Goal: Task Accomplishment & Management: Use online tool/utility

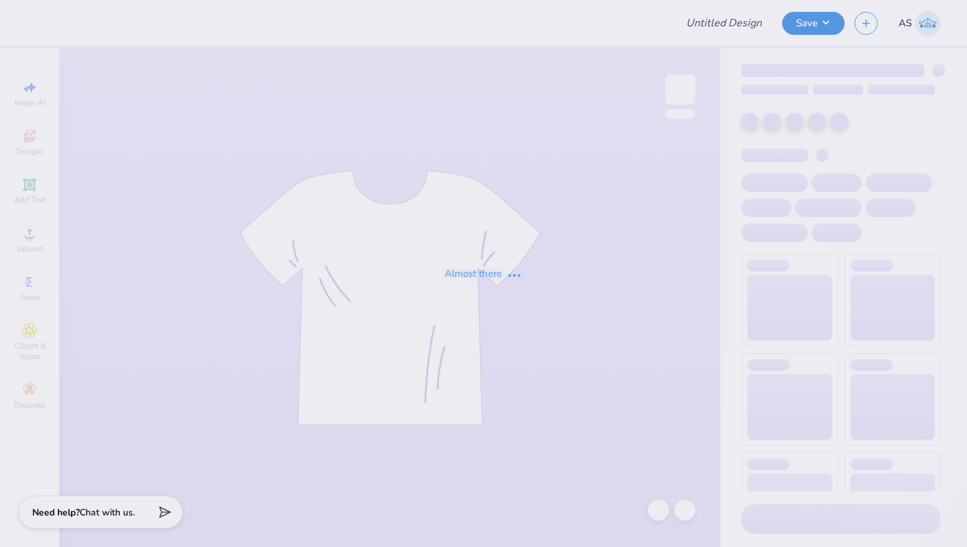
type input "Shirt"
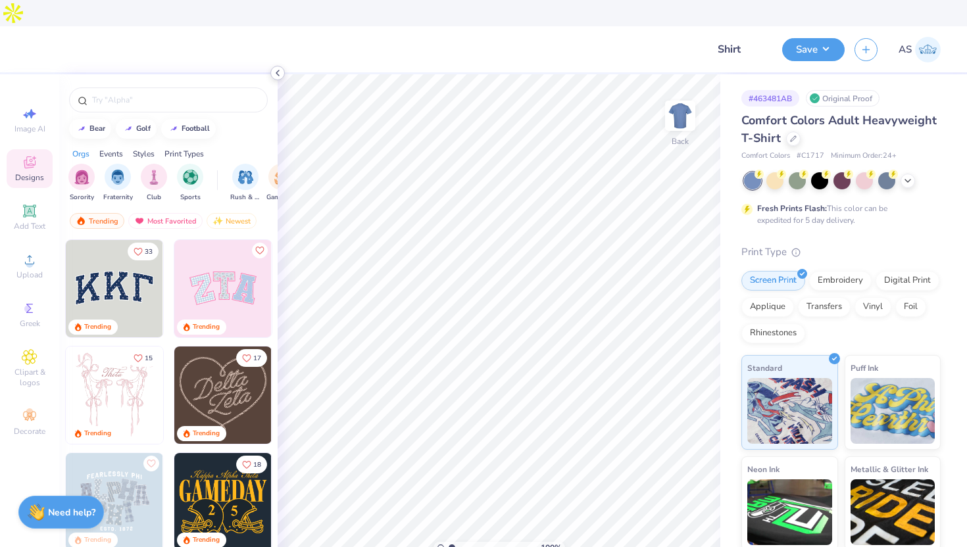
click at [279, 76] on icon at bounding box center [277, 73] width 11 height 11
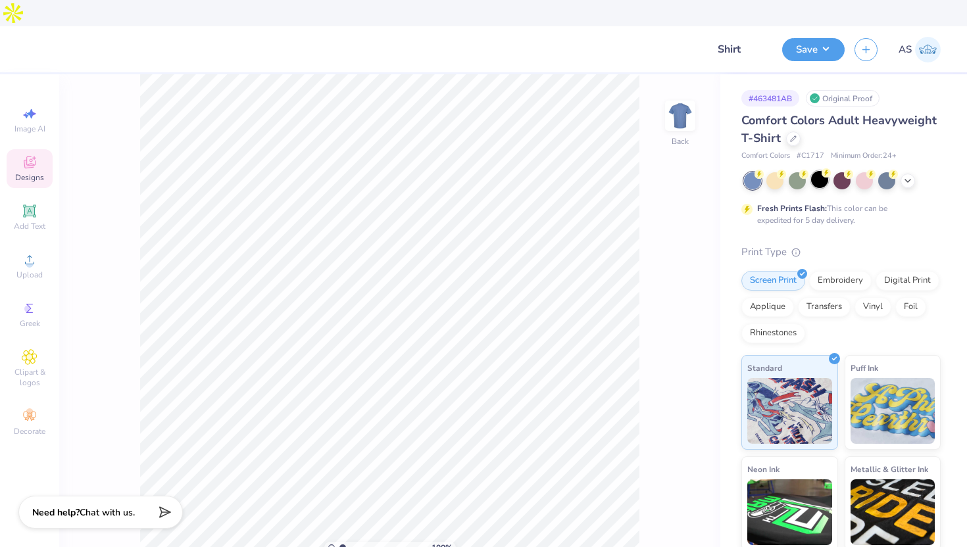
click at [820, 171] on div at bounding box center [819, 179] width 17 height 17
click at [908, 174] on icon at bounding box center [908, 179] width 11 height 11
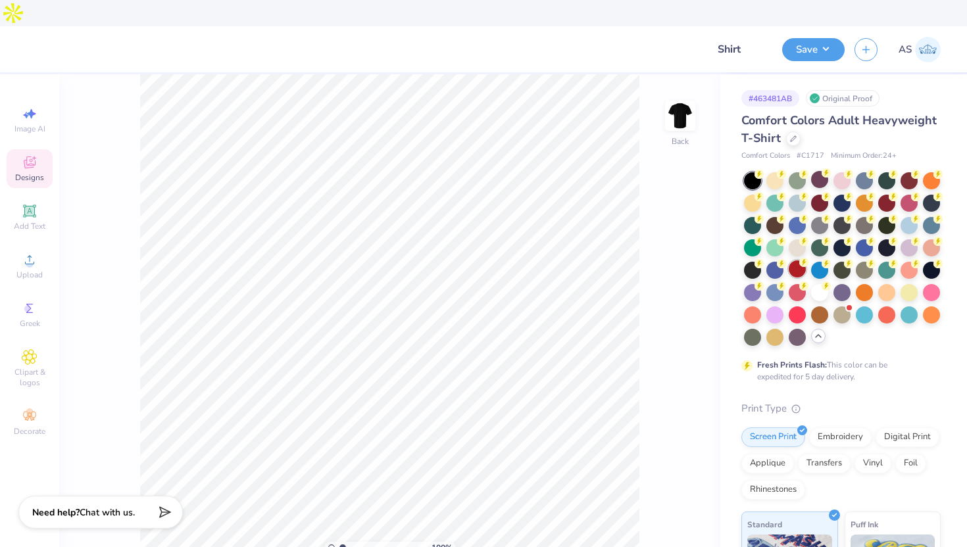
click at [795, 260] on div at bounding box center [797, 268] width 17 height 17
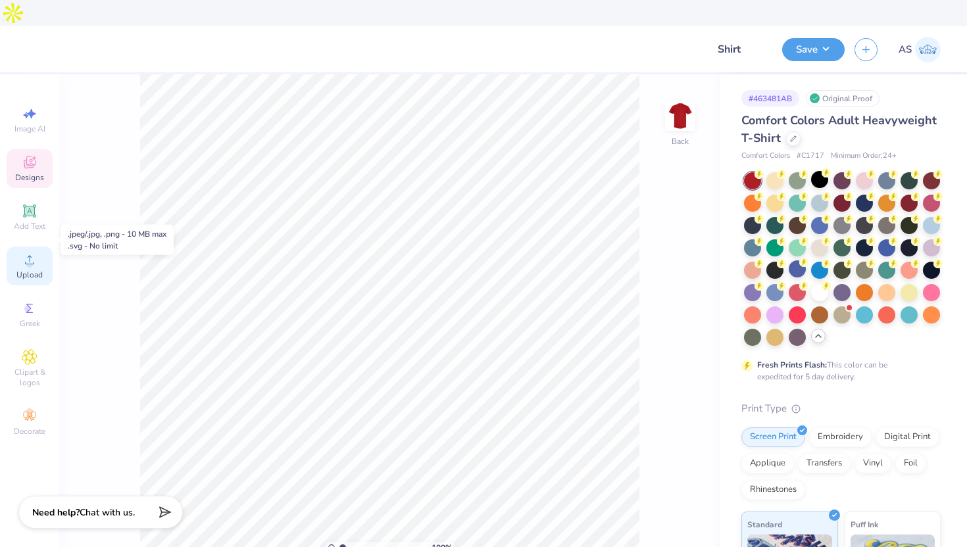
click at [22, 270] on span "Upload" at bounding box center [29, 275] width 26 height 11
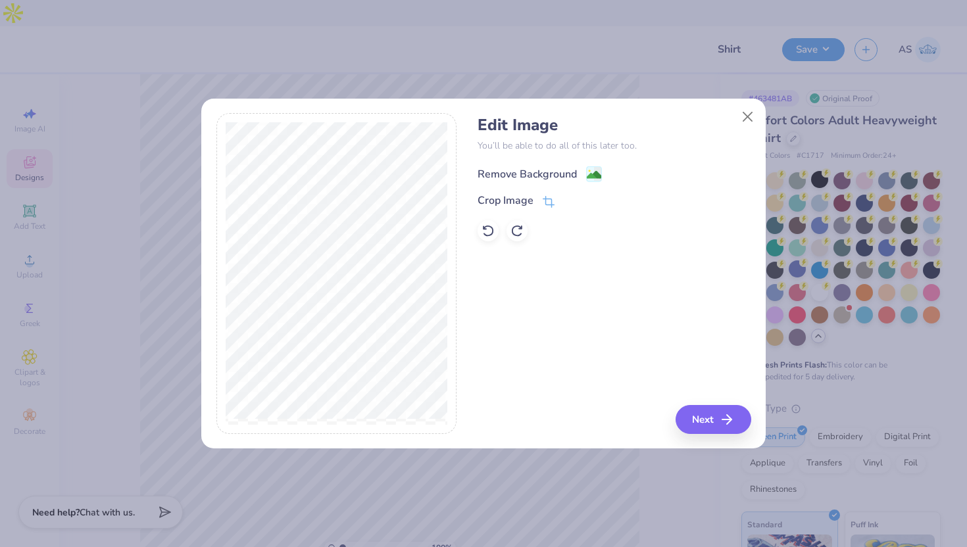
click at [597, 176] on image at bounding box center [594, 175] width 14 height 14
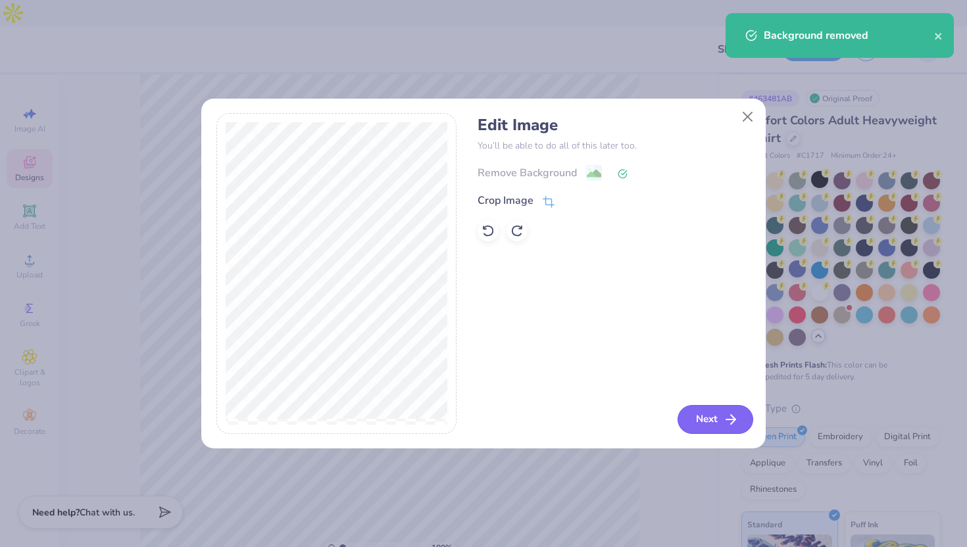
click at [710, 419] on button "Next" at bounding box center [716, 419] width 76 height 29
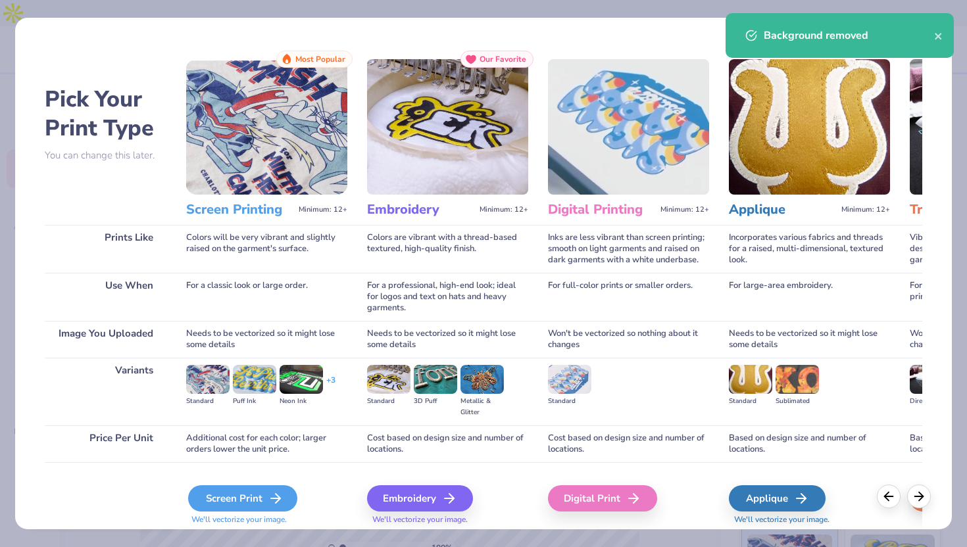
click at [237, 500] on div "Screen Print" at bounding box center [242, 498] width 109 height 26
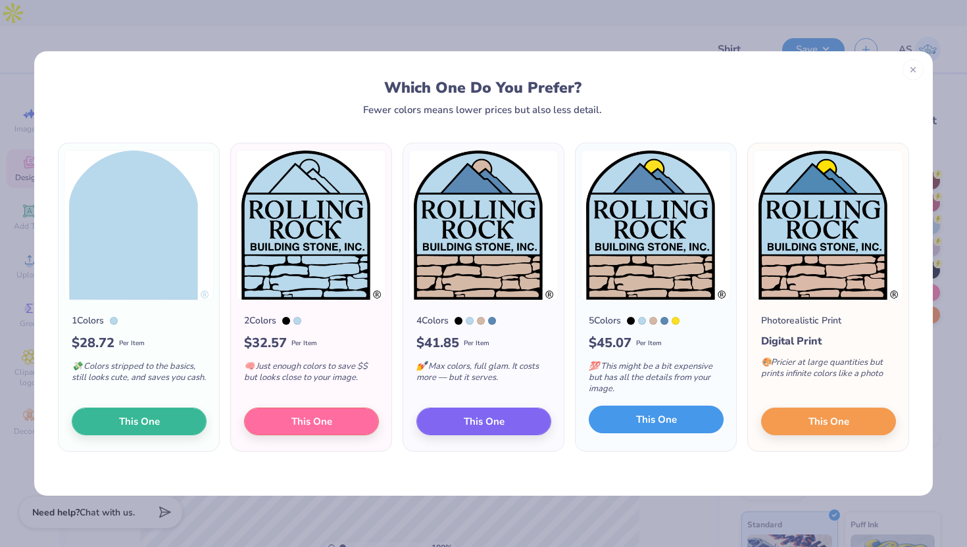
click at [669, 420] on span "This One" at bounding box center [656, 419] width 41 height 15
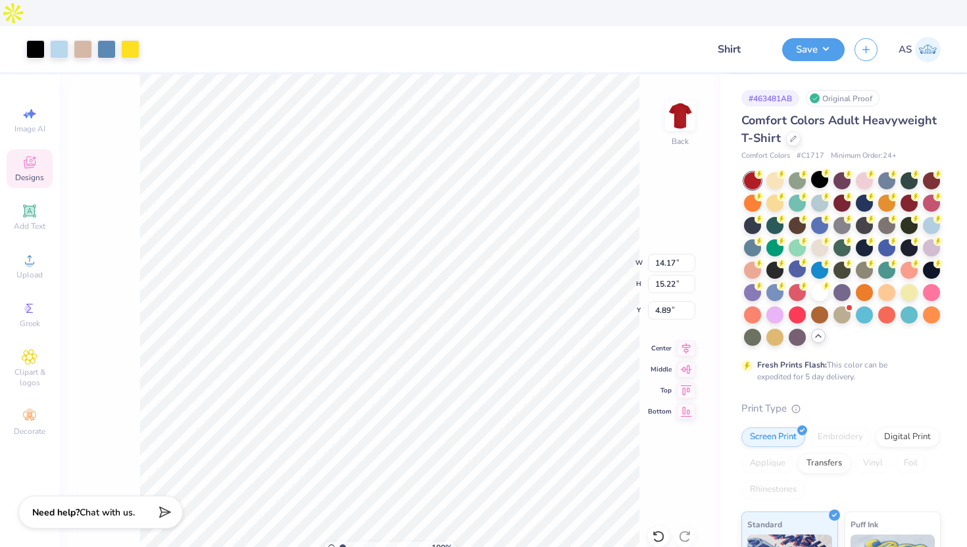
type input "3.39"
type input "3.64"
type input "2.75"
type input "2.96"
type input "3.00"
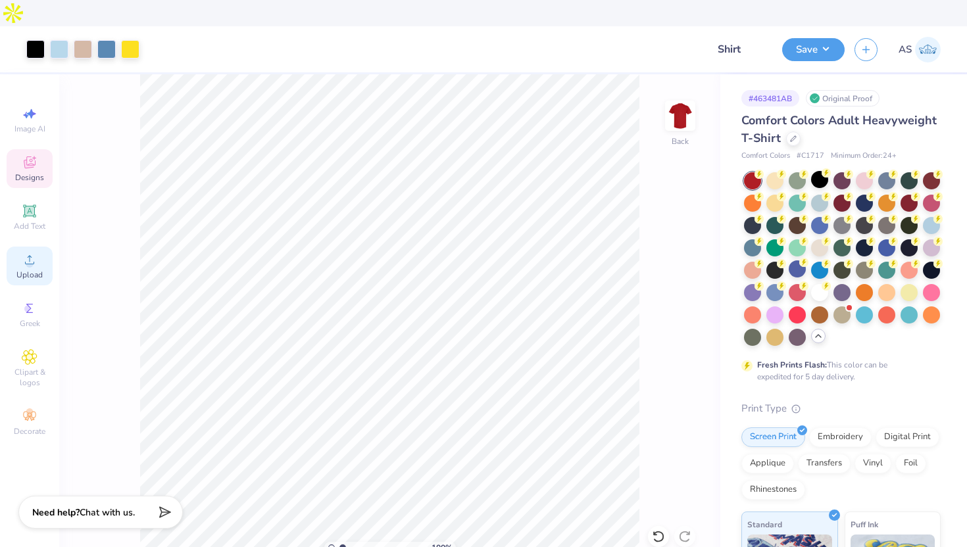
click at [28, 252] on icon at bounding box center [30, 260] width 16 height 16
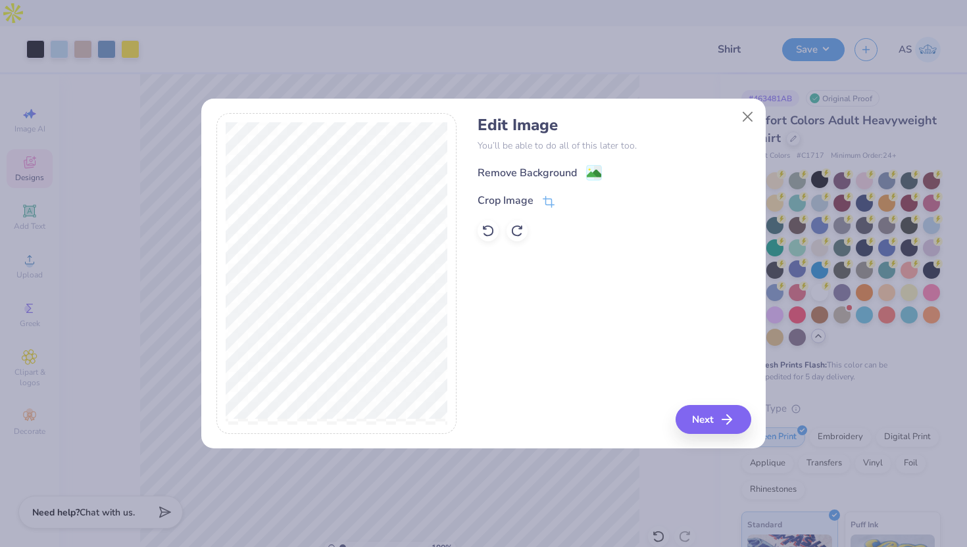
click at [598, 160] on div "Edit Image You’ll be able to do all of this later too. Remove Background Crop I…" at bounding box center [614, 179] width 273 height 126
click at [596, 174] on image at bounding box center [594, 175] width 14 height 14
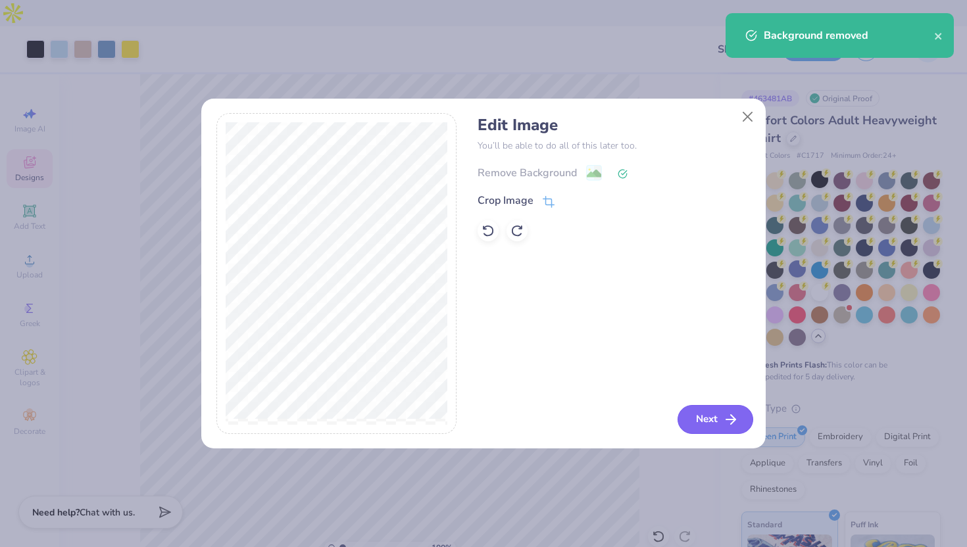
click at [700, 416] on button "Next" at bounding box center [716, 419] width 76 height 29
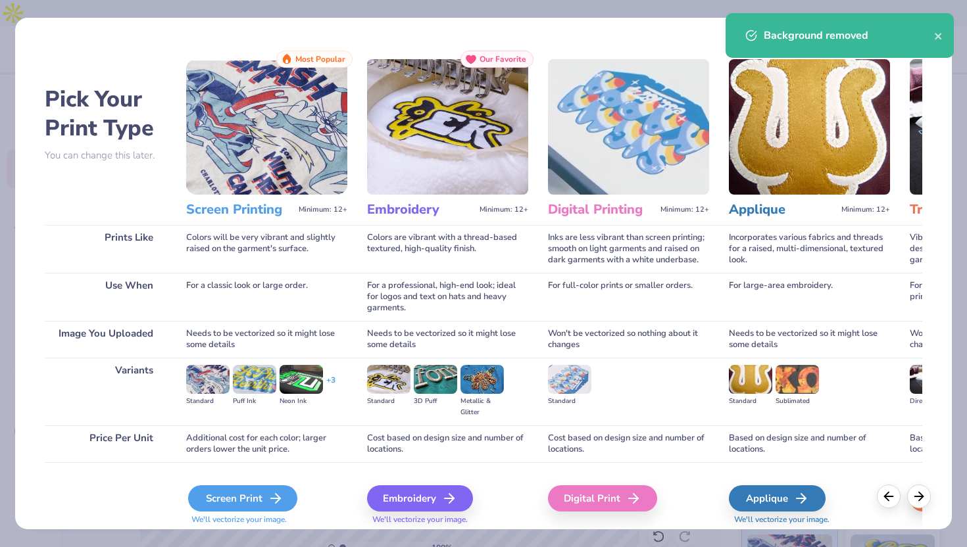
click at [249, 496] on div "Screen Print" at bounding box center [242, 498] width 109 height 26
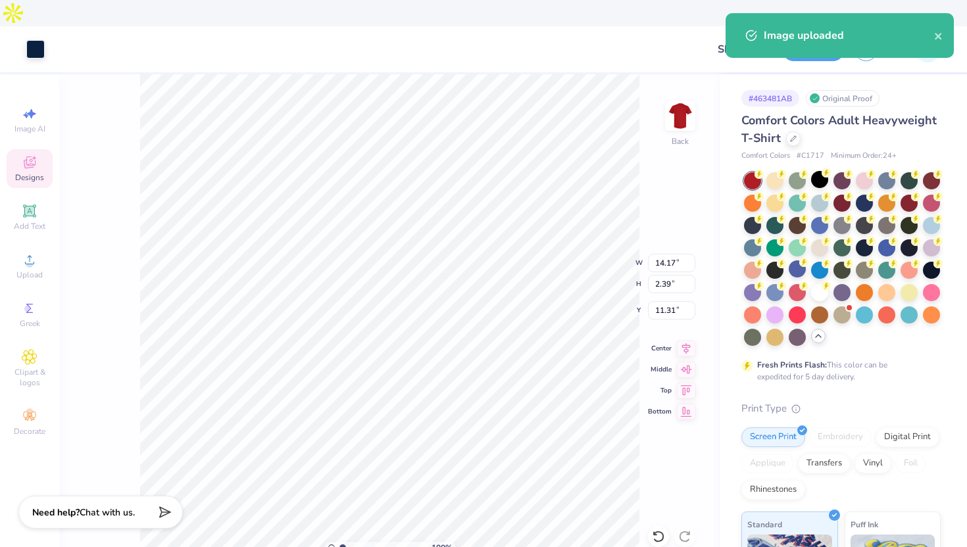
type input "2.75"
type input "2.96"
type input "3.00"
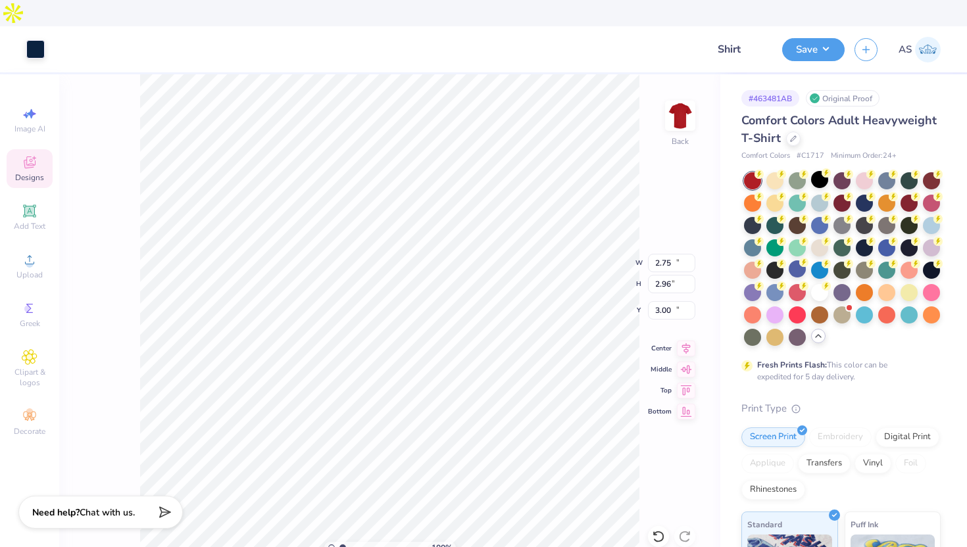
type input "14.17"
type input "2.39"
type input "11.31"
click at [44, 39] on div at bounding box center [35, 48] width 18 height 18
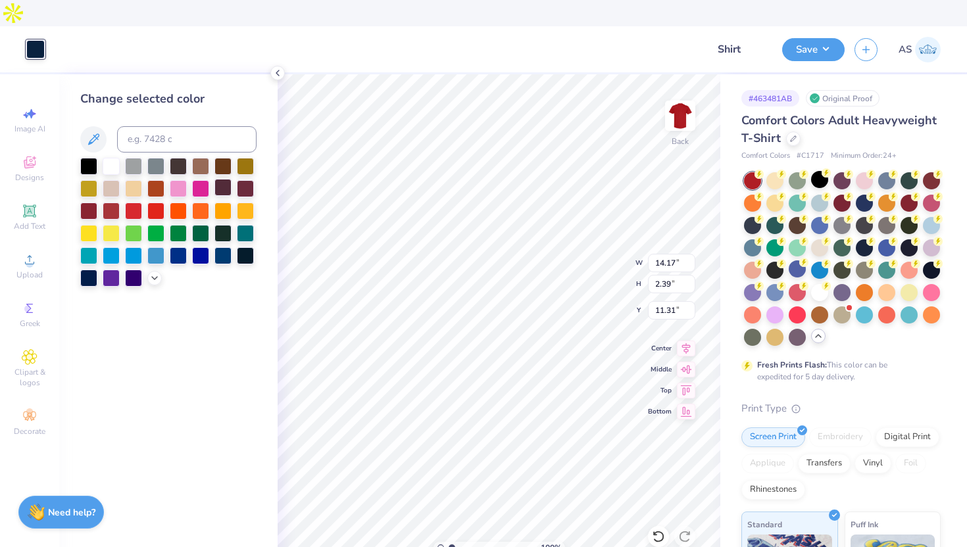
type input "2.75"
type input "2.96"
type input "3.00"
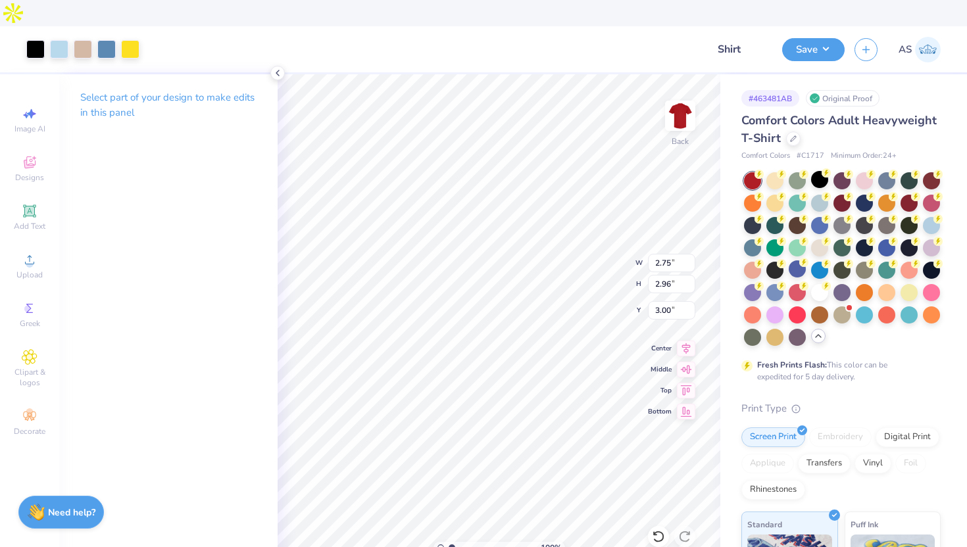
type input "14.17"
type input "2.39"
type input "11.31"
type input "2.75"
type input "2.96"
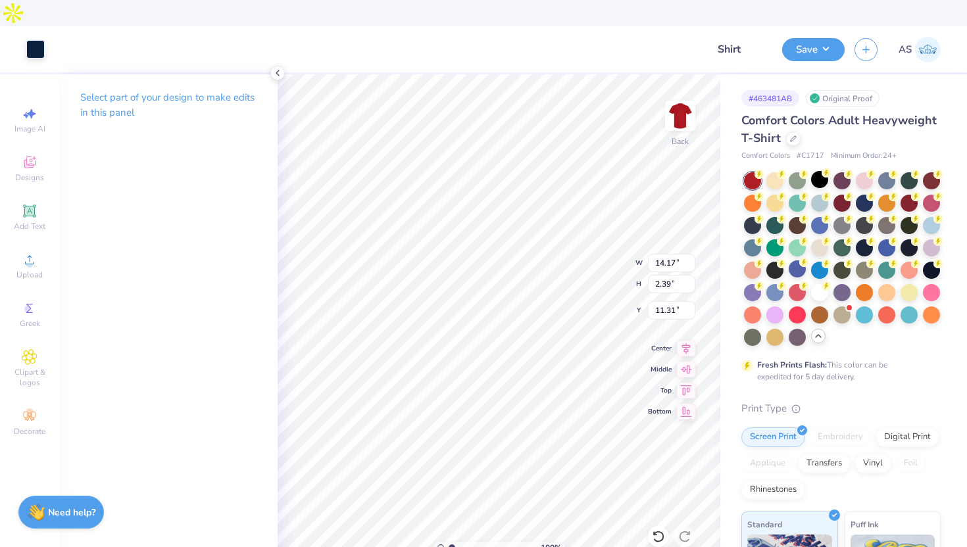
type input "3.00"
type input "14.17"
type input "2.39"
type input "11.31"
click at [38, 39] on div at bounding box center [35, 48] width 18 height 18
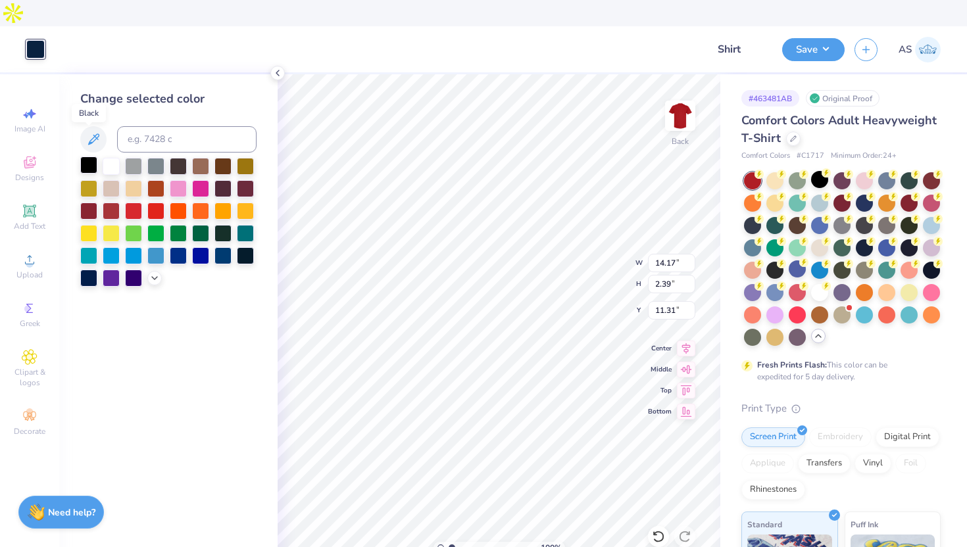
click at [90, 157] on div at bounding box center [88, 165] width 17 height 17
click at [274, 68] on icon at bounding box center [277, 73] width 11 height 11
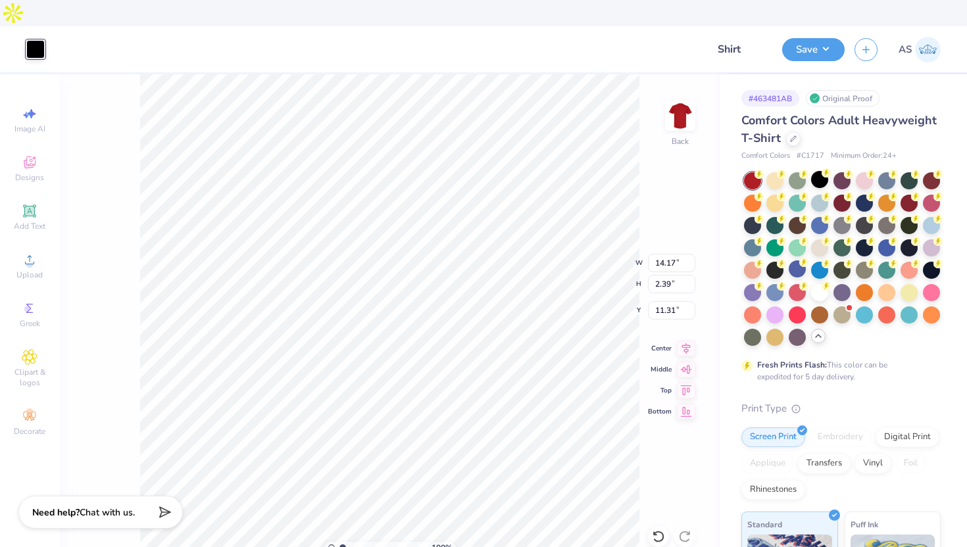
type input "3.78"
type input "0.64"
type input "6.48"
type input "2.75"
type input "2.96"
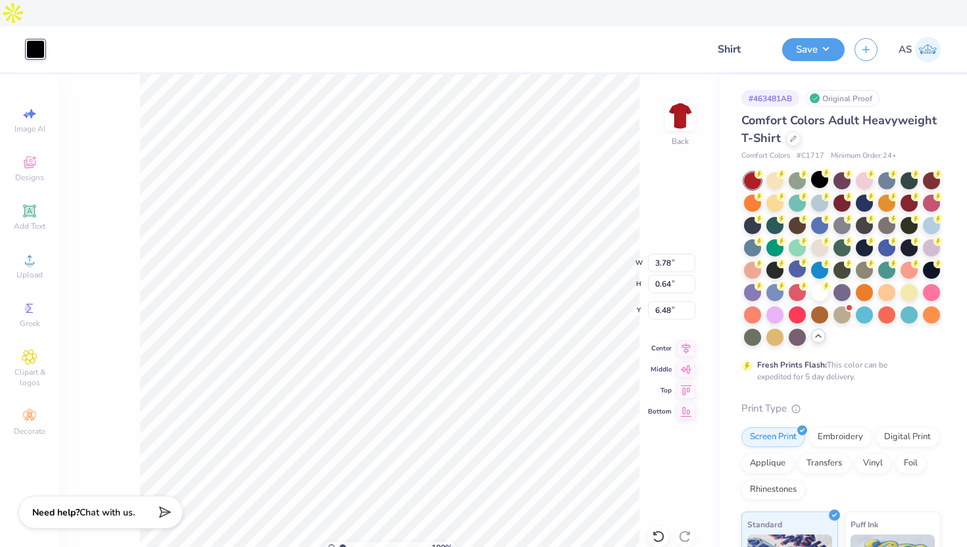
type input "3.00"
click at [656, 254] on input "2.75" at bounding box center [671, 263] width 47 height 18
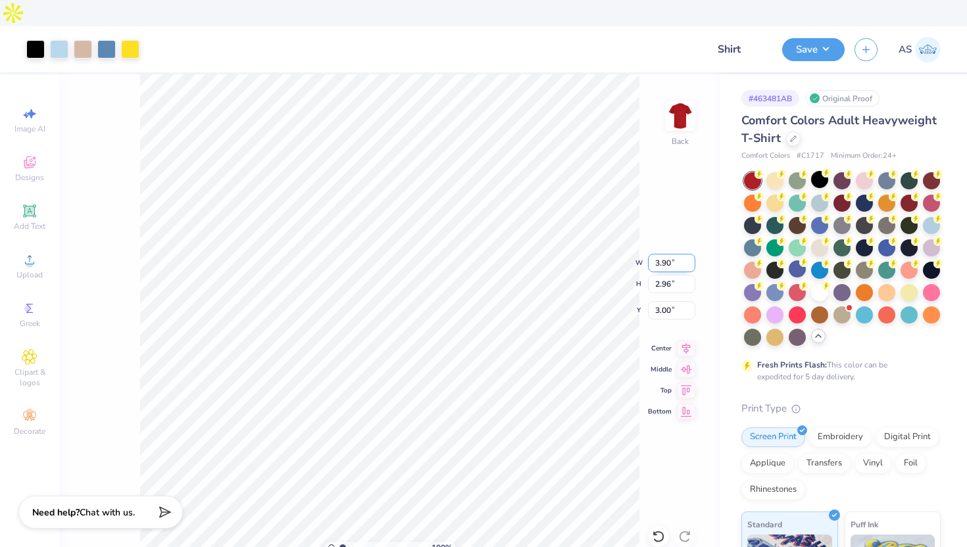
type input "3.90"
type input "4.19"
type input "2.38"
type input "2.89"
type input "3.10"
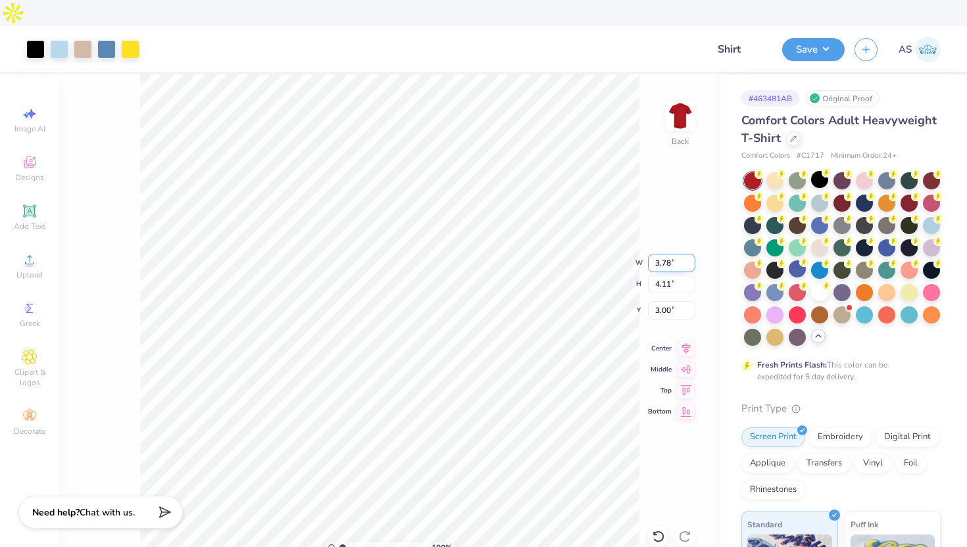
click at [666, 254] on input "3.78" at bounding box center [671, 263] width 47 height 18
type input "3.90"
type input "4.24"
type input "2.94"
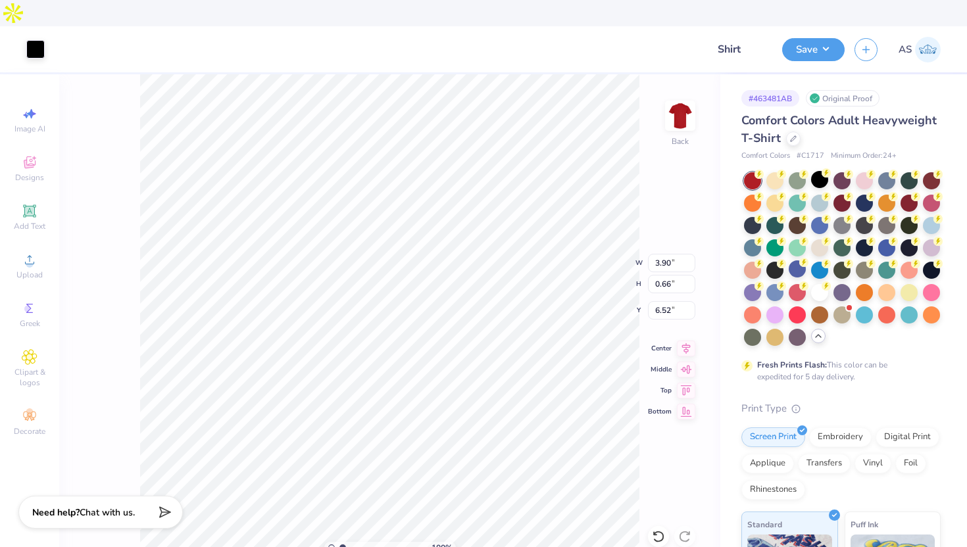
type input "6.38"
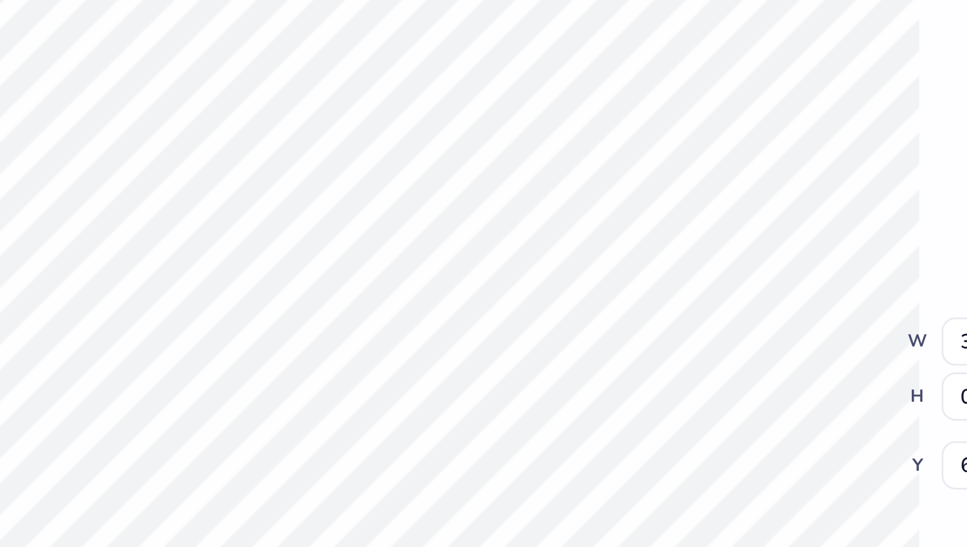
type input "6.34"
type input "3.05"
type input "3.27"
type input "2.86"
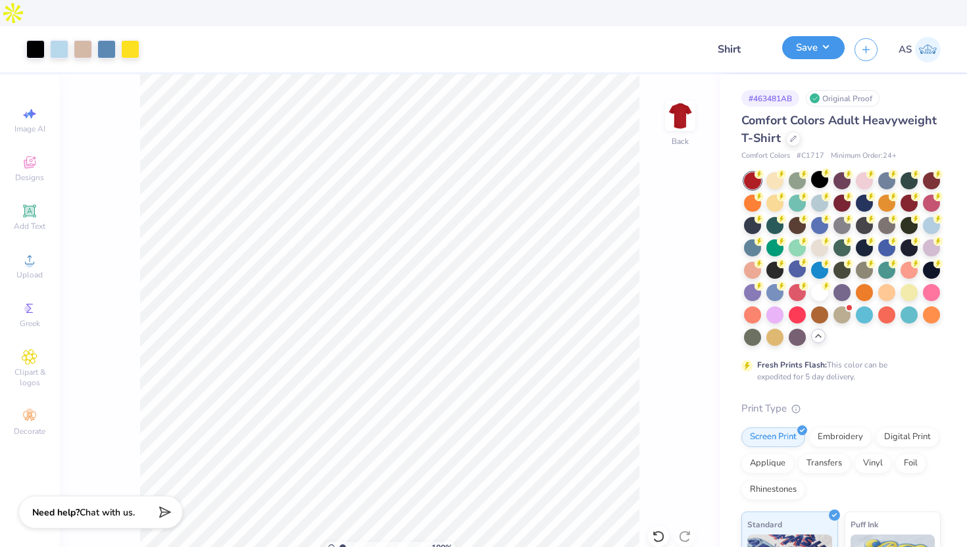
click at [810, 36] on button "Save" at bounding box center [813, 47] width 62 height 23
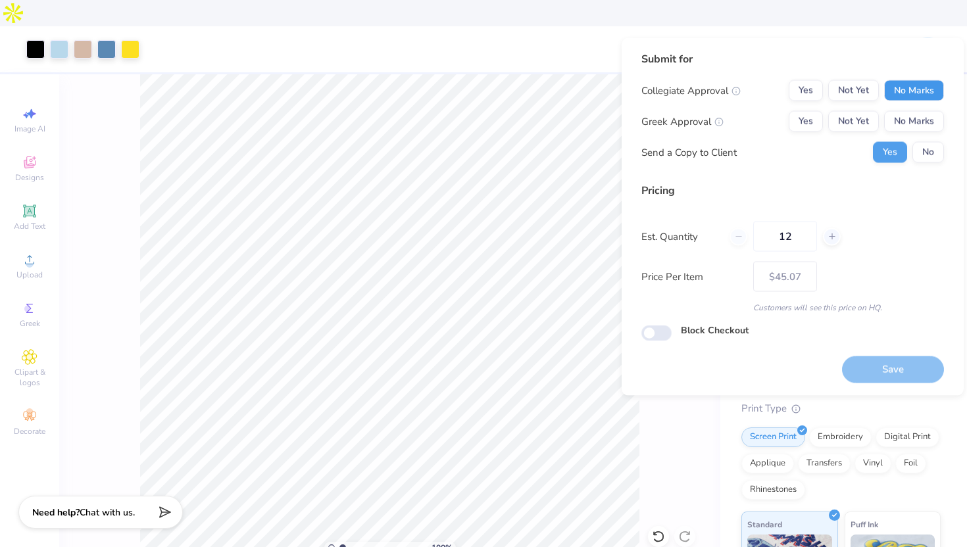
click at [885, 86] on button "No Marks" at bounding box center [914, 90] width 60 height 21
click at [905, 119] on button "No Marks" at bounding box center [914, 121] width 60 height 21
click at [915, 147] on button "No" at bounding box center [928, 152] width 32 height 21
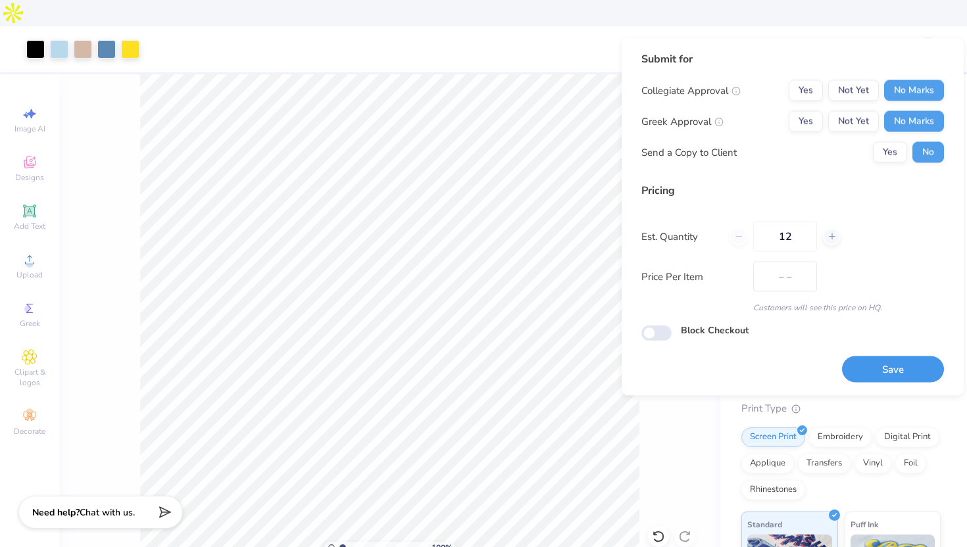
click at [859, 366] on button "Save" at bounding box center [893, 369] width 102 height 27
type input "$45.07"
